Goal: Task Accomplishment & Management: Manage account settings

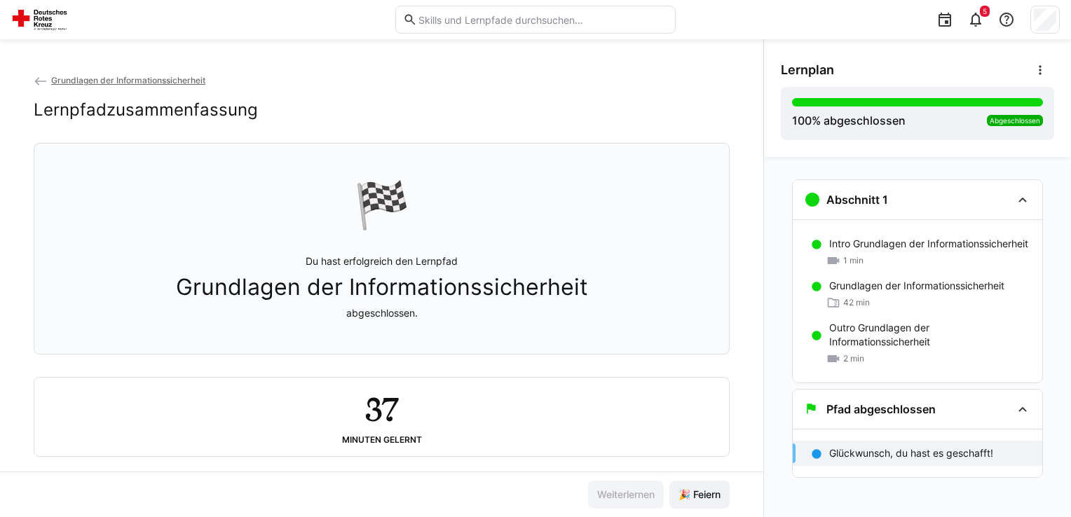
scroll to position [22, 0]
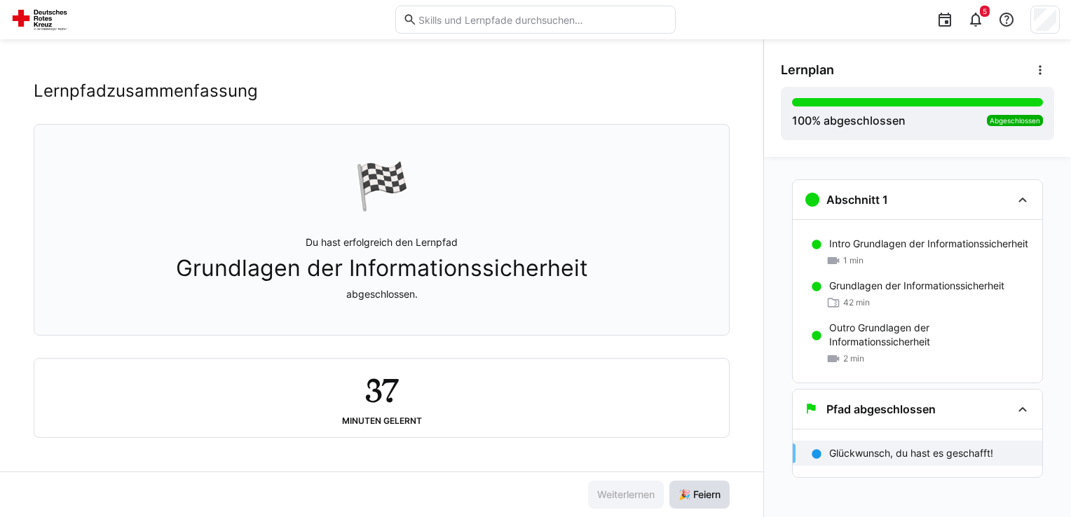
click at [704, 491] on span "🎉 Feiern" at bounding box center [699, 495] width 46 height 14
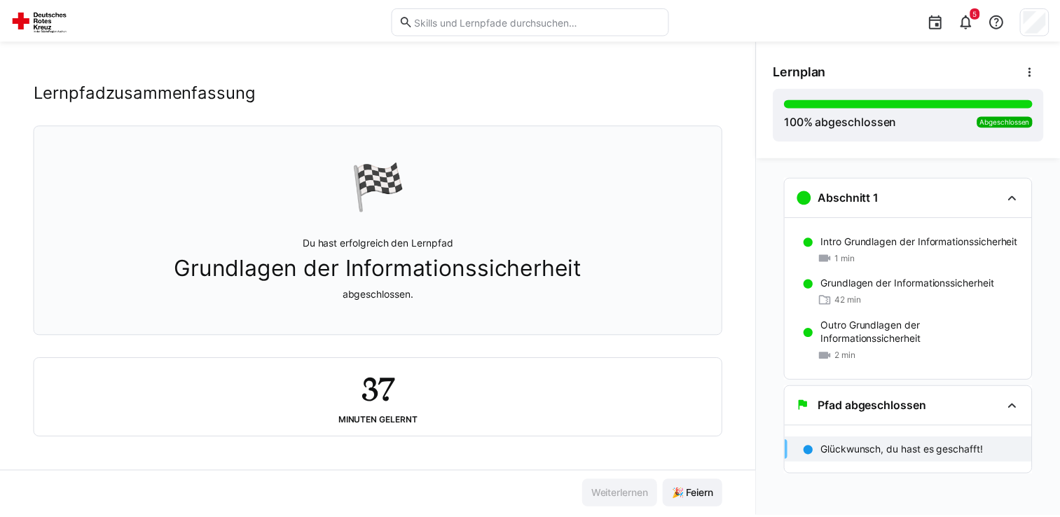
scroll to position [0, 0]
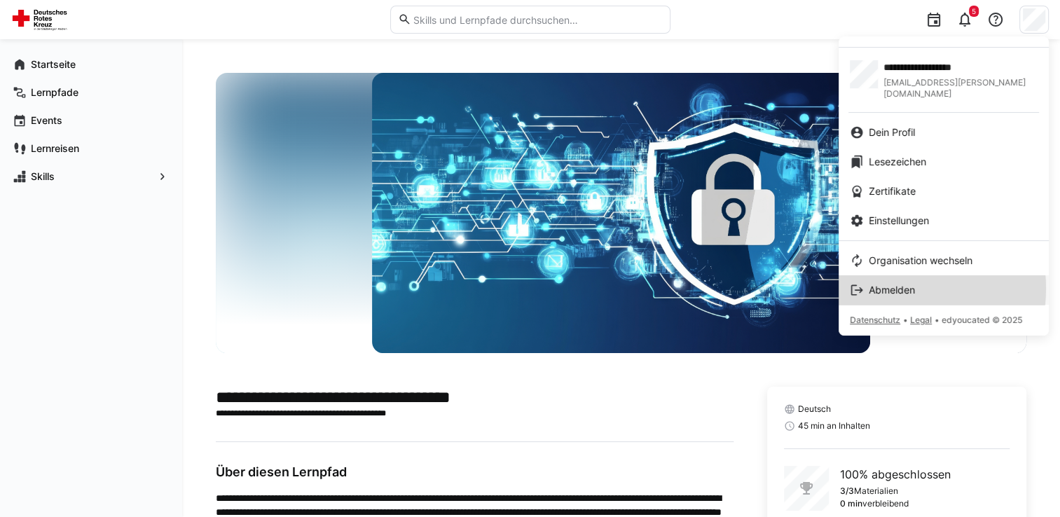
click at [897, 283] on span "Abmelden" at bounding box center [892, 290] width 46 height 14
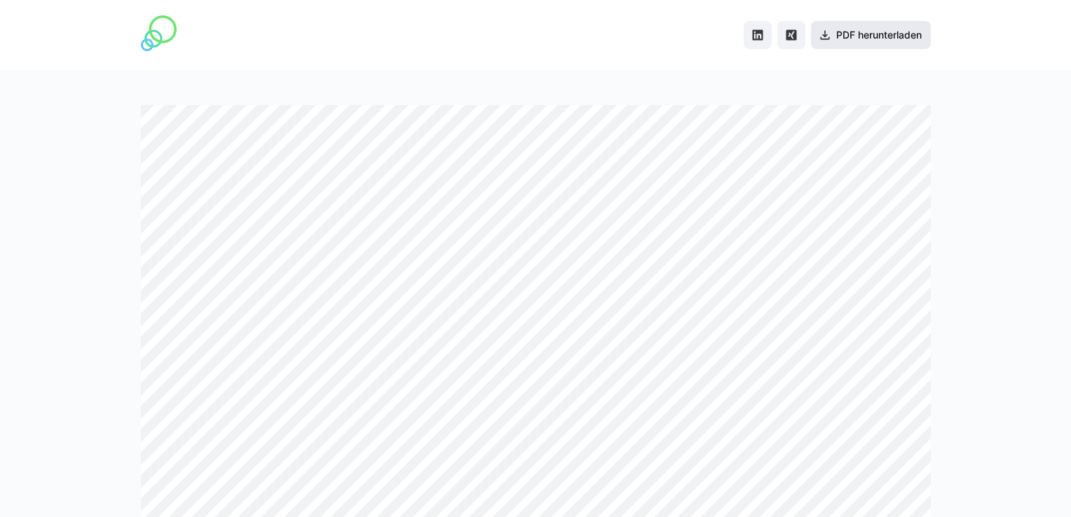
click at [865, 43] on span "PDF herunterladen" at bounding box center [871, 35] width 120 height 28
click at [968, 172] on div at bounding box center [535, 293] width 1071 height 447
